Goal: Information Seeking & Learning: Learn about a topic

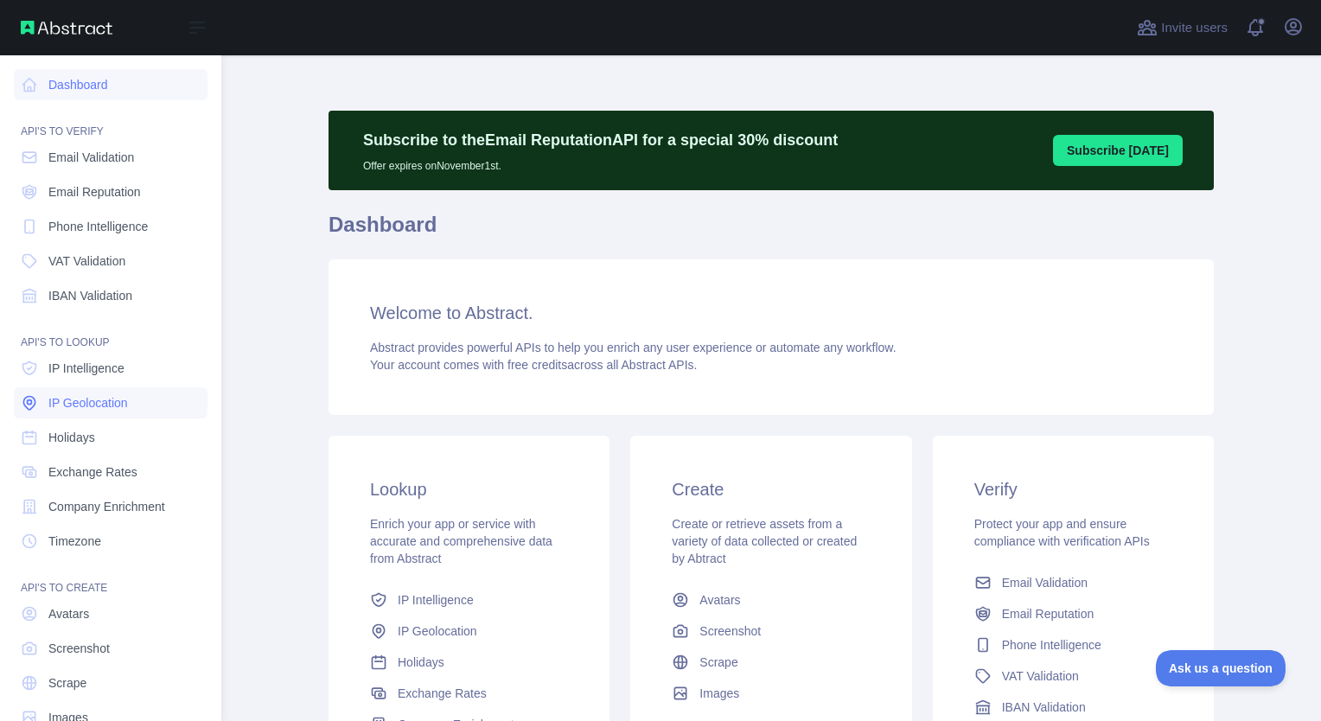
click at [101, 406] on span "IP Geolocation" at bounding box center [88, 402] width 80 height 17
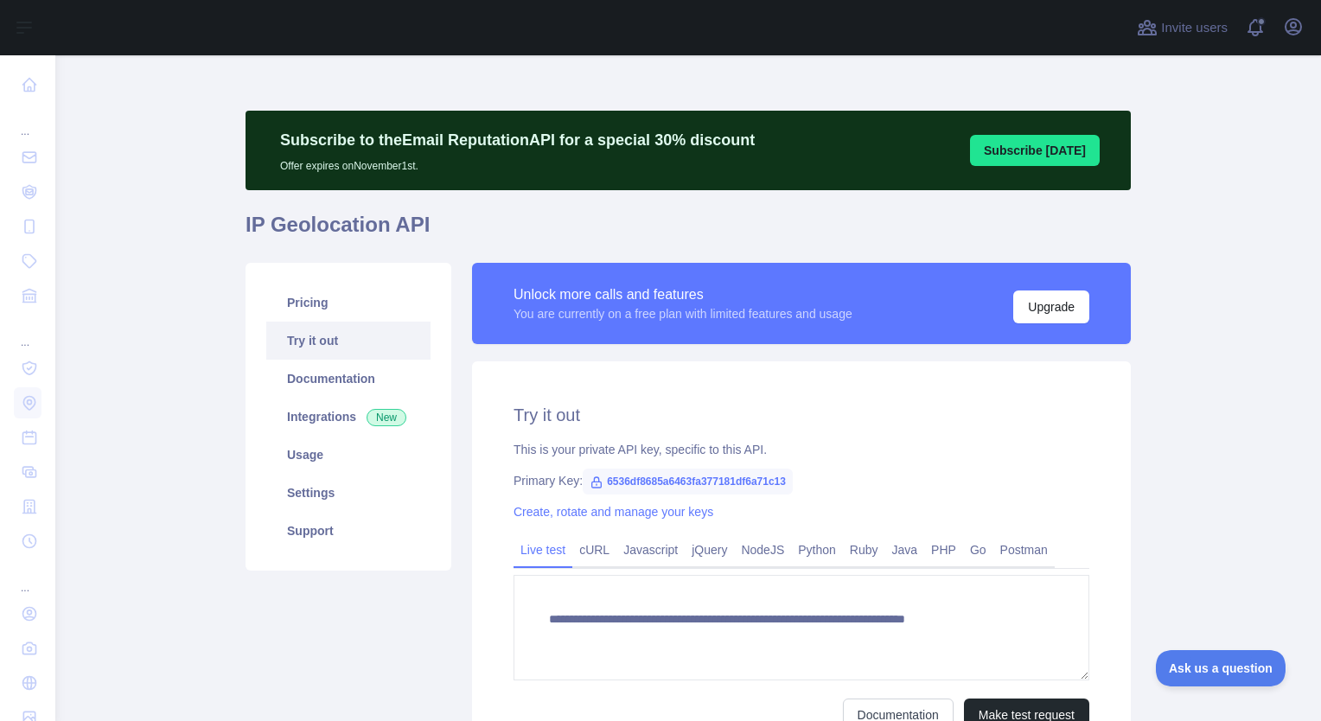
type textarea "**********"
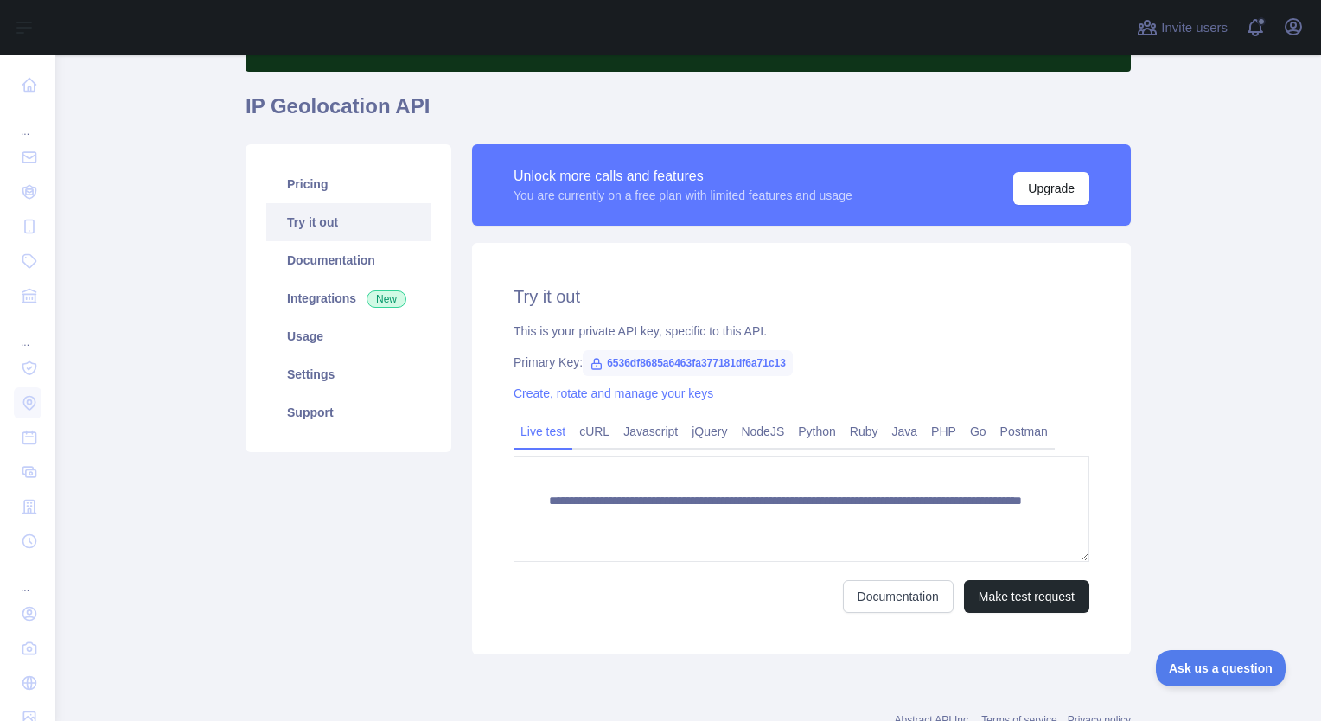
scroll to position [178, 0]
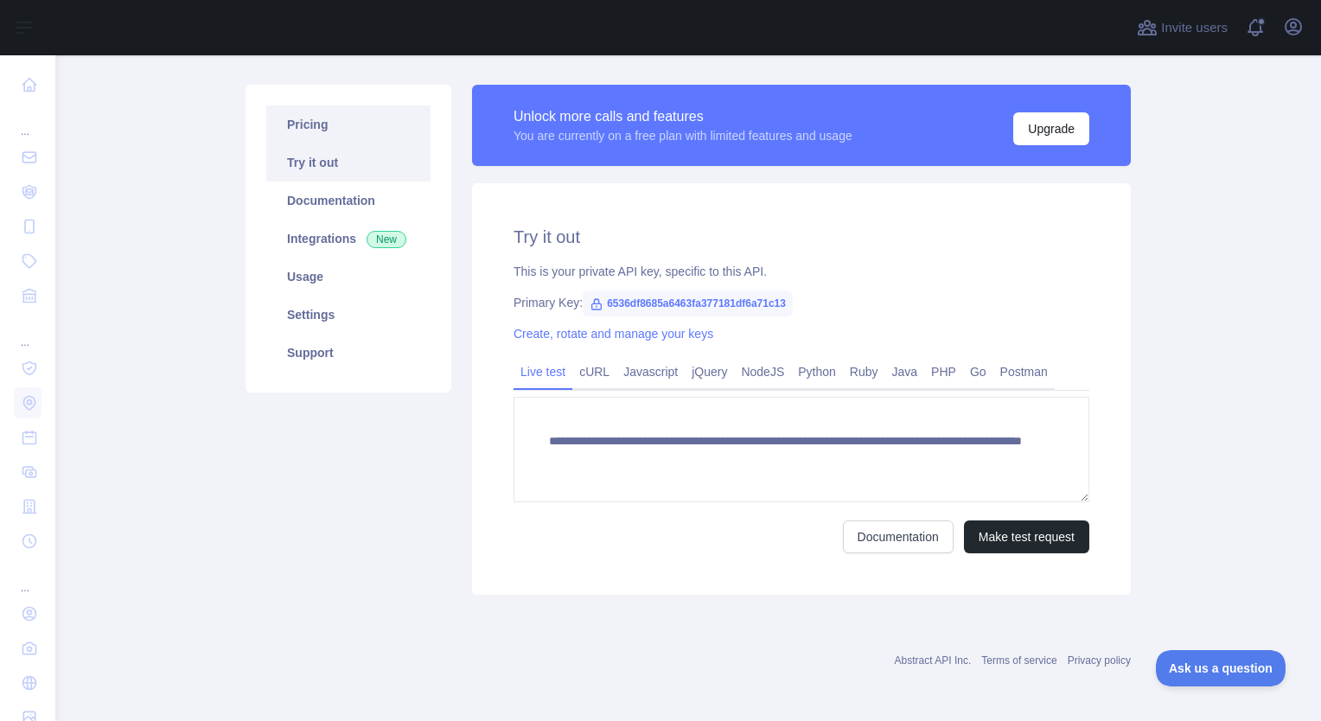
click at [366, 126] on link "Pricing" at bounding box center [348, 124] width 164 height 38
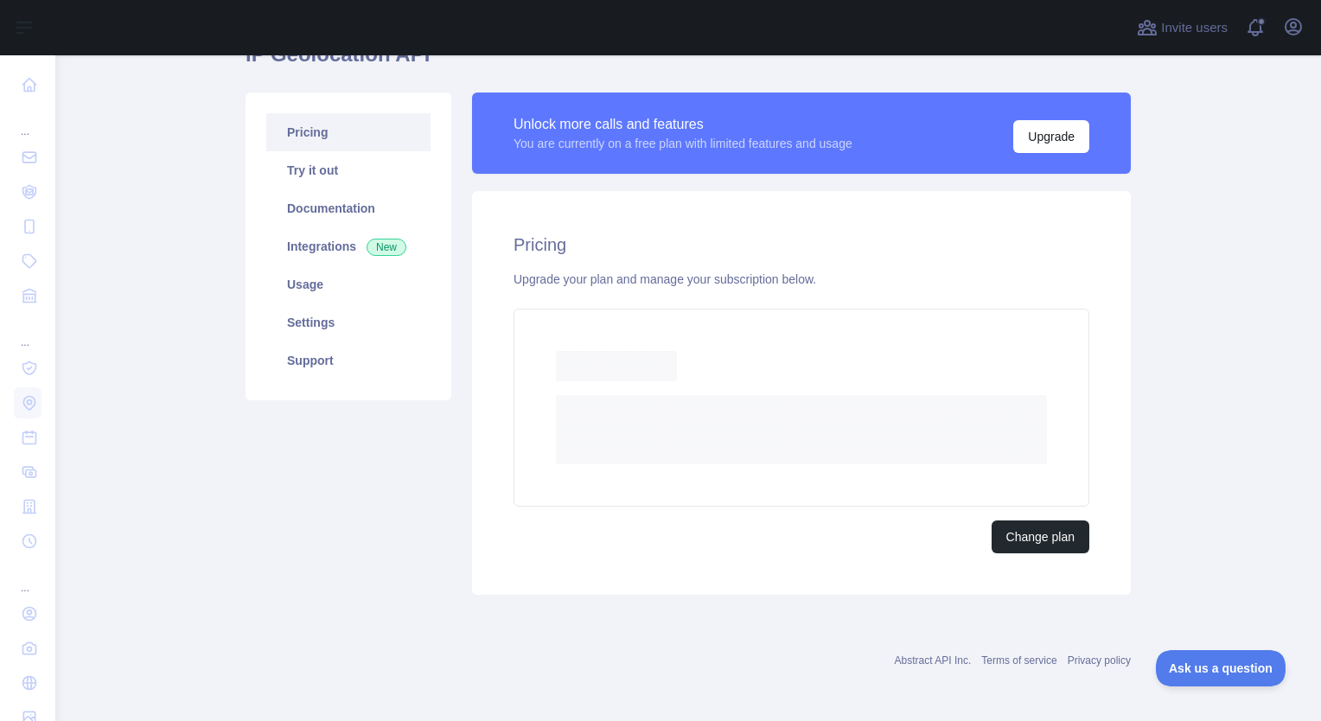
scroll to position [123, 0]
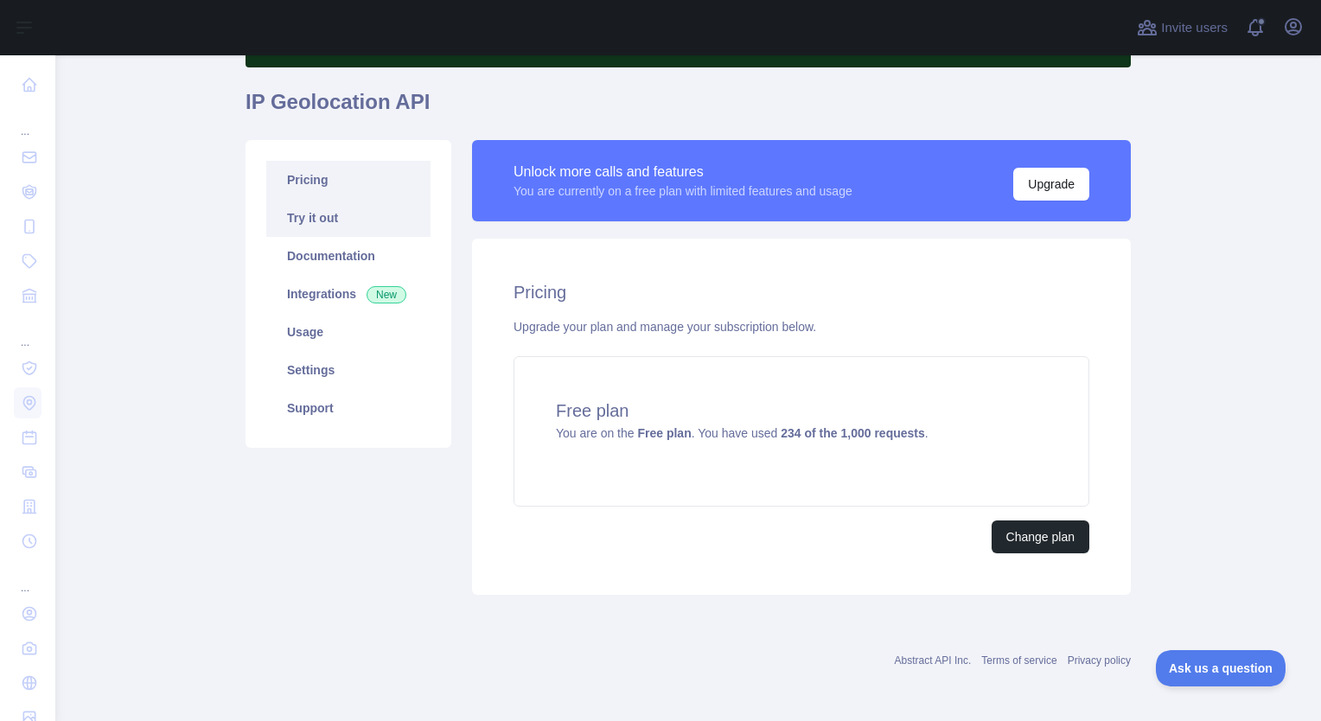
click at [349, 221] on link "Try it out" at bounding box center [348, 218] width 164 height 38
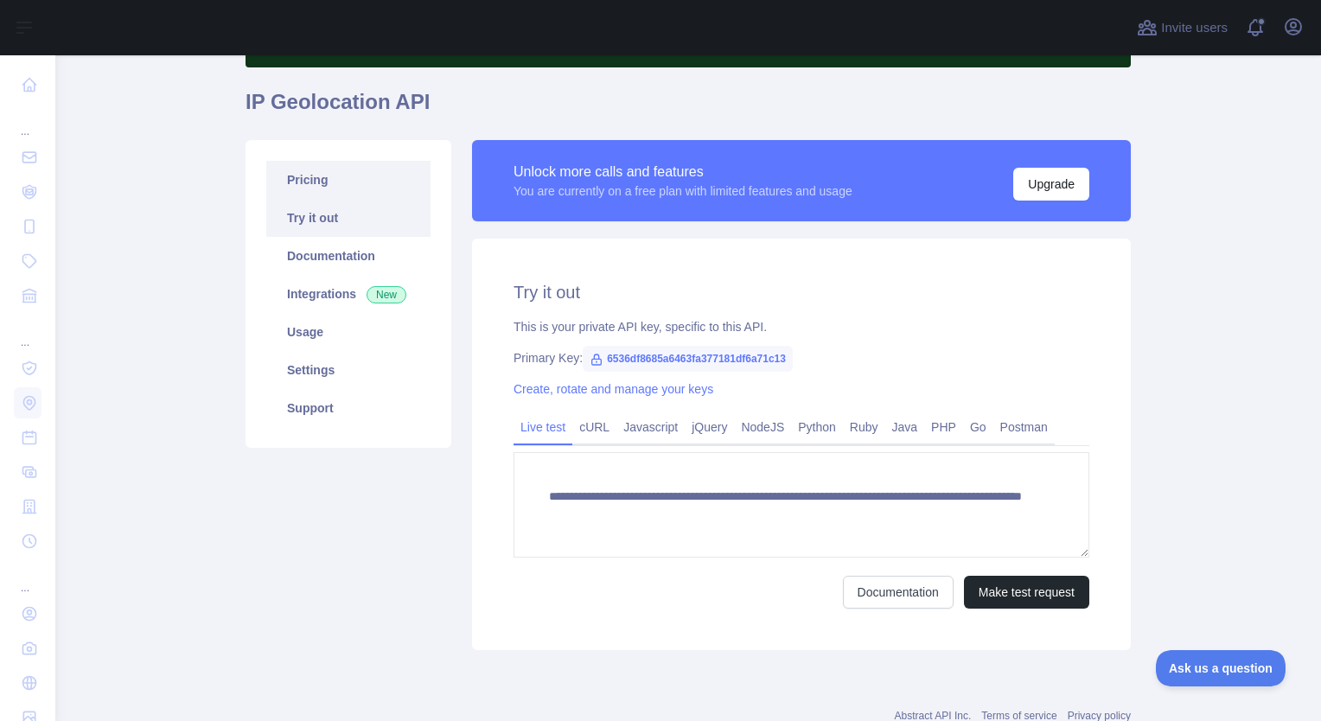
click at [353, 185] on link "Pricing" at bounding box center [348, 180] width 164 height 38
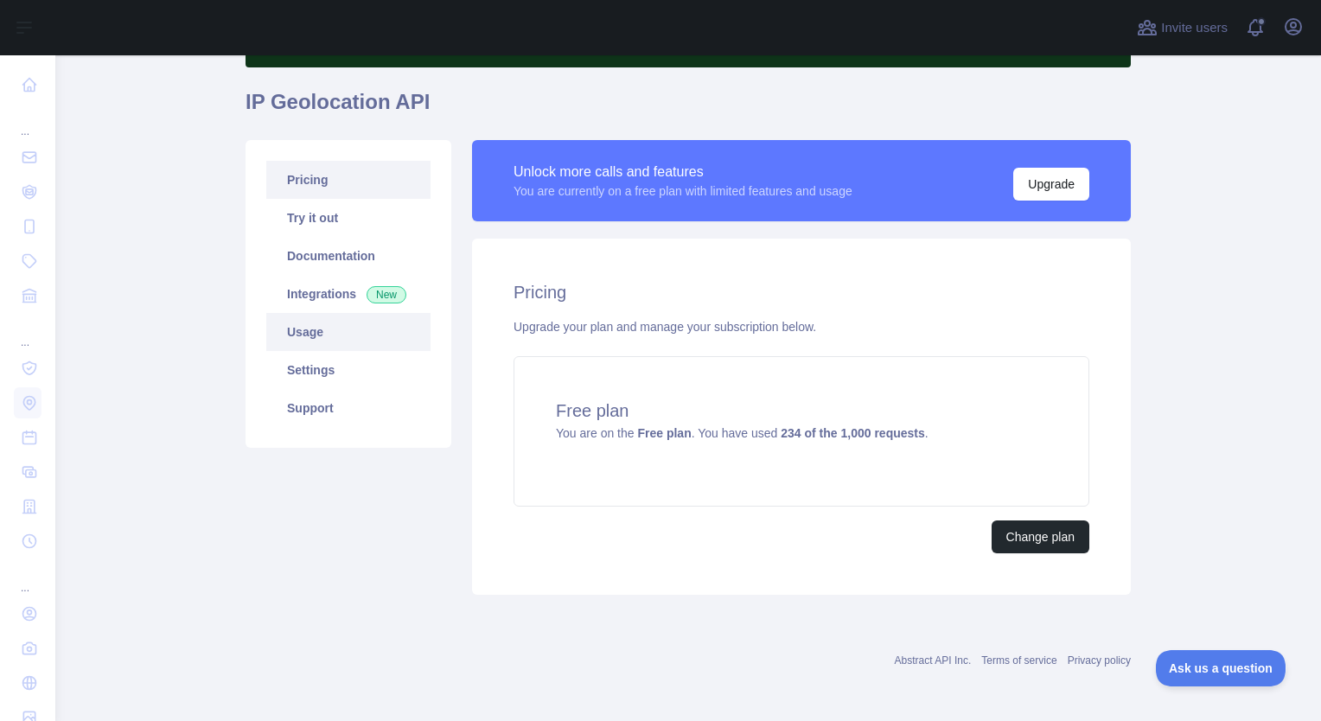
click at [350, 338] on link "Usage" at bounding box center [348, 332] width 164 height 38
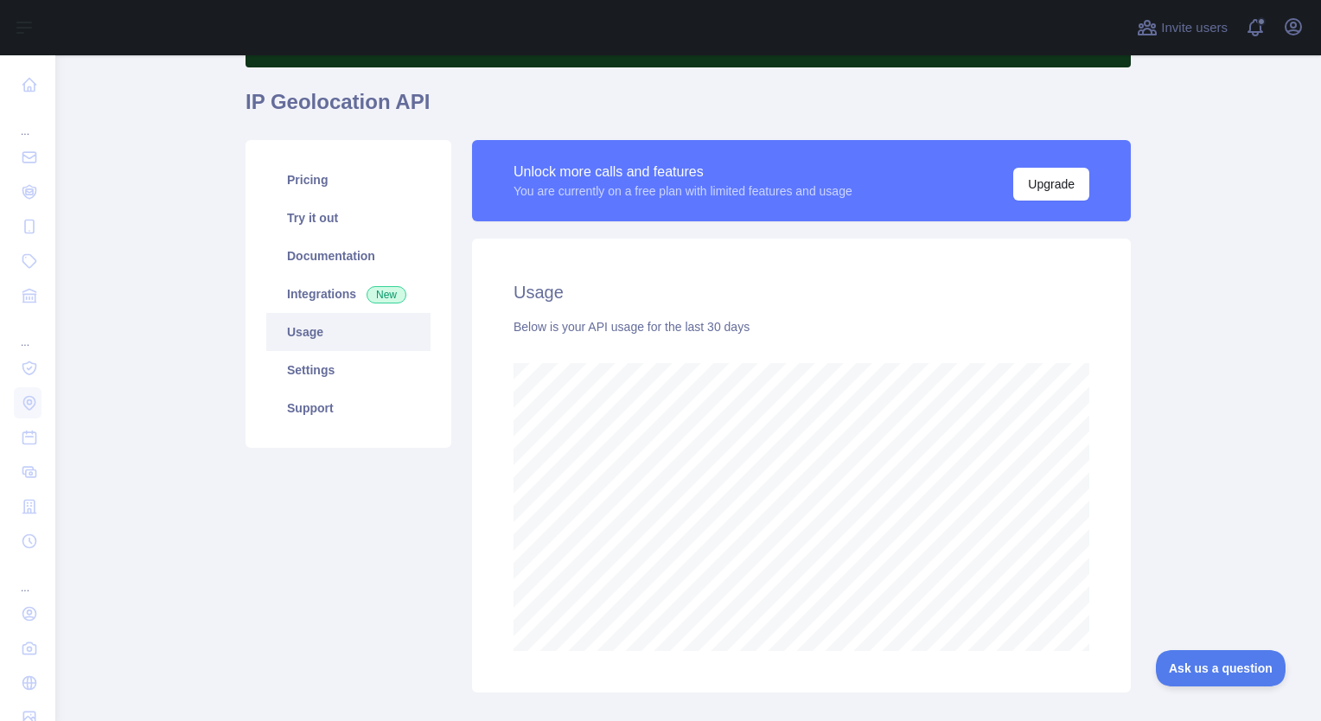
scroll to position [666, 1252]
click at [346, 368] on link "Settings" at bounding box center [348, 370] width 164 height 38
